Goal: Transaction & Acquisition: Purchase product/service

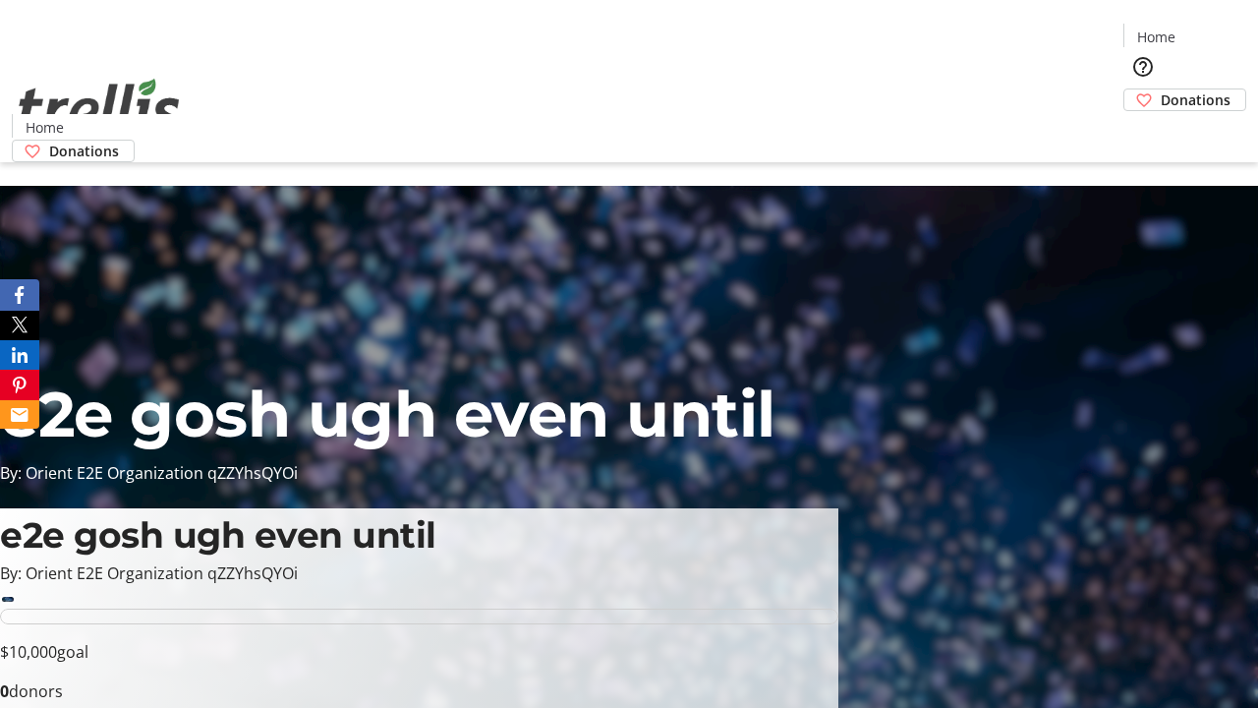
click at [1161, 89] on span "Donations" at bounding box center [1196, 99] width 70 height 21
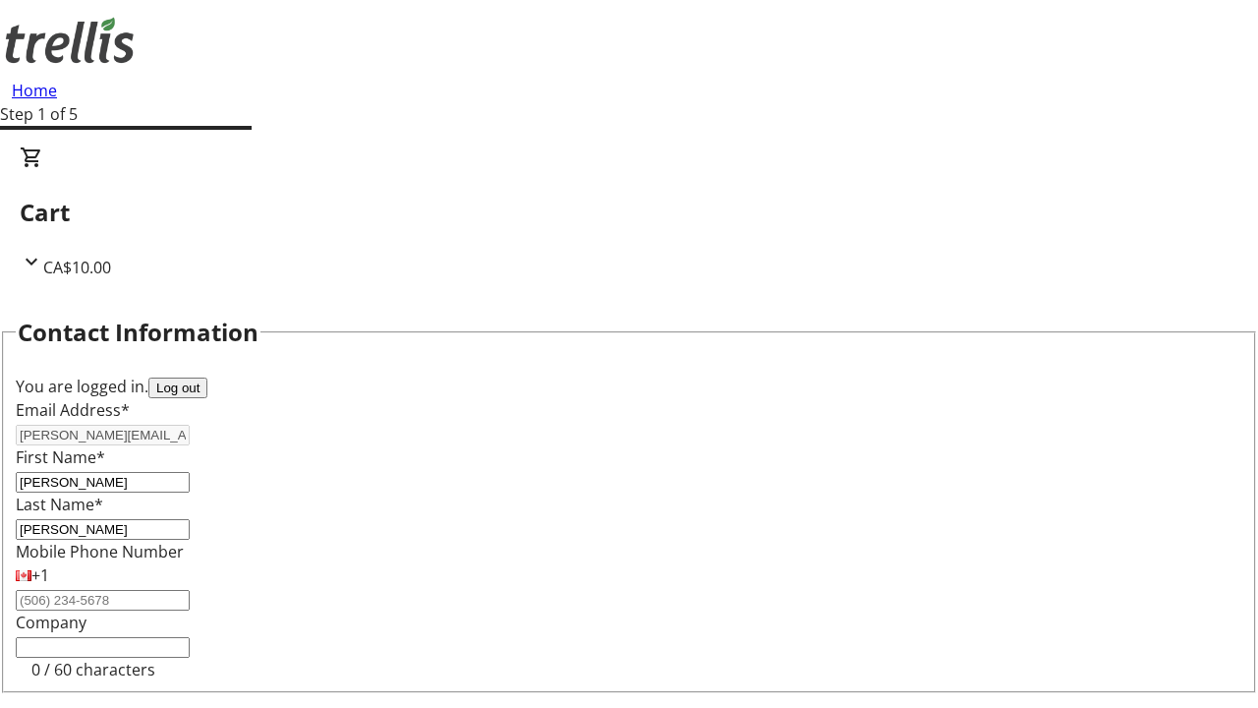
scroll to position [263, 0]
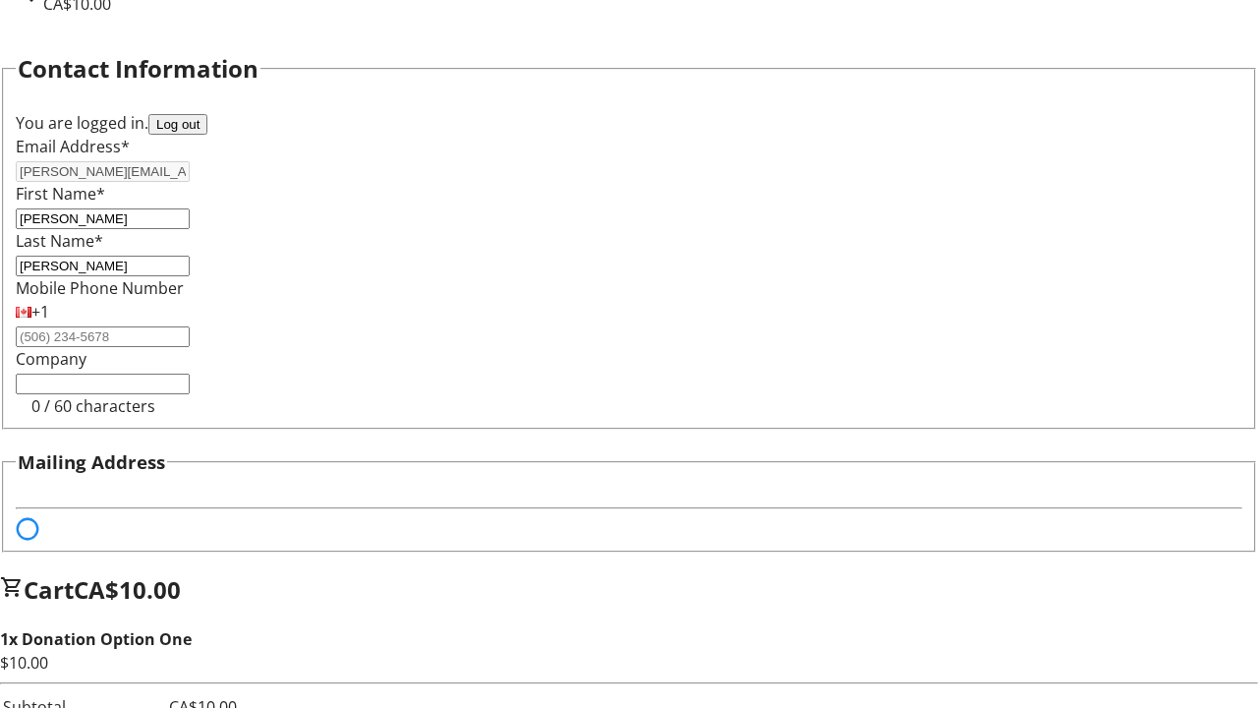
select select "BC"
select select "CA"
